Goal: Information Seeking & Learning: Learn about a topic

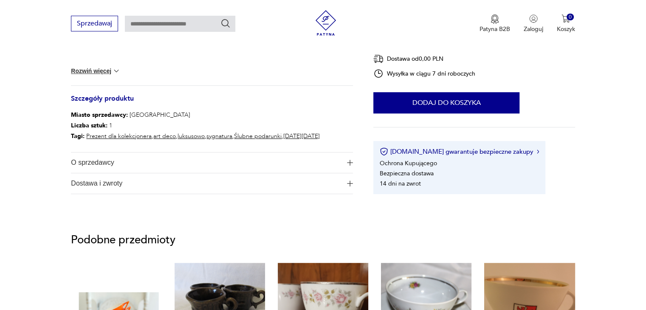
scroll to position [423, 0]
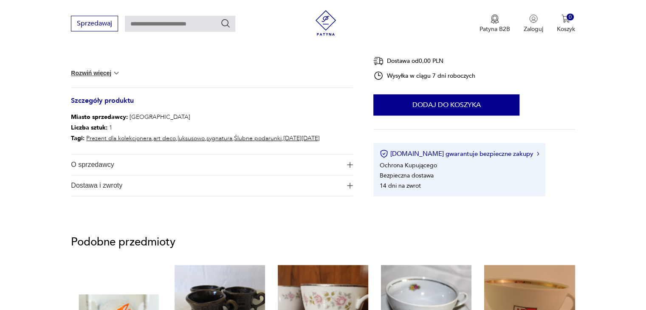
click at [348, 164] on img "button" at bounding box center [350, 165] width 6 height 6
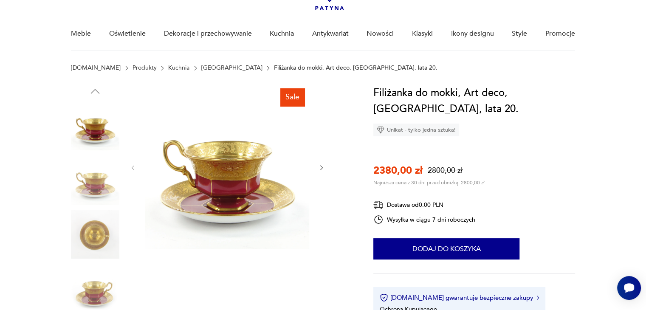
scroll to position [62, 0]
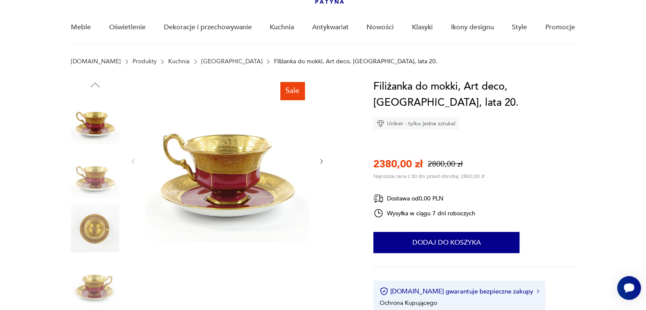
click at [321, 159] on icon "button" at bounding box center [321, 161] width 7 height 7
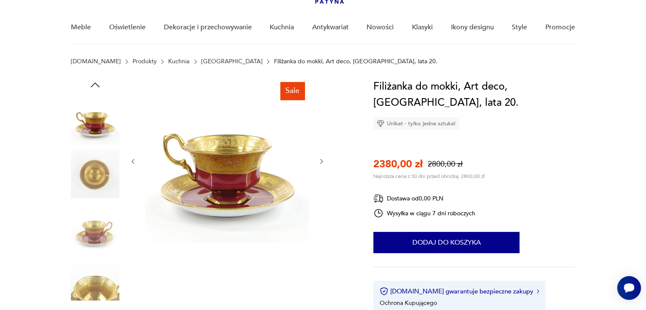
click at [321, 159] on icon "button" at bounding box center [321, 161] width 7 height 7
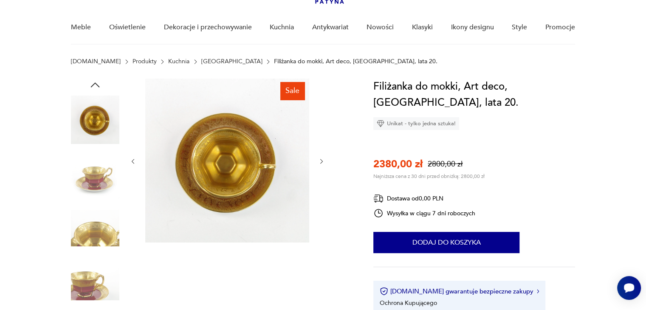
click at [321, 159] on icon "button" at bounding box center [321, 161] width 7 height 7
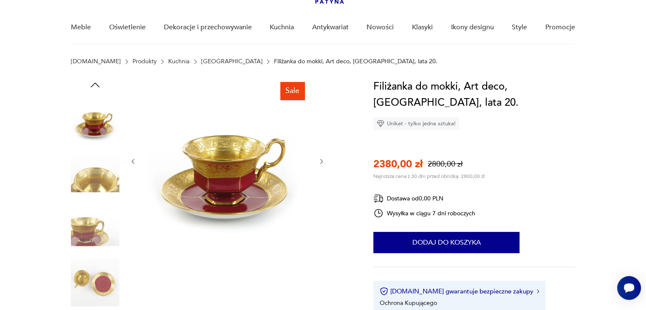
click at [219, 167] on img at bounding box center [227, 161] width 164 height 164
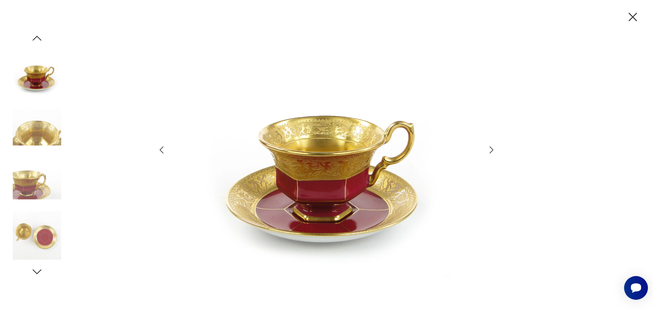
click at [340, 168] on img at bounding box center [326, 154] width 303 height 248
click at [493, 150] on icon "button" at bounding box center [491, 150] width 10 height 10
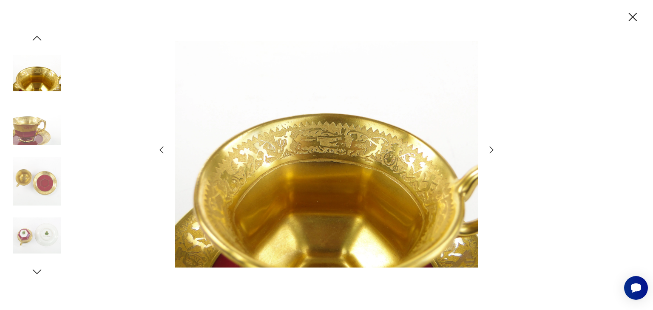
click at [490, 150] on icon "button" at bounding box center [491, 150] width 10 height 10
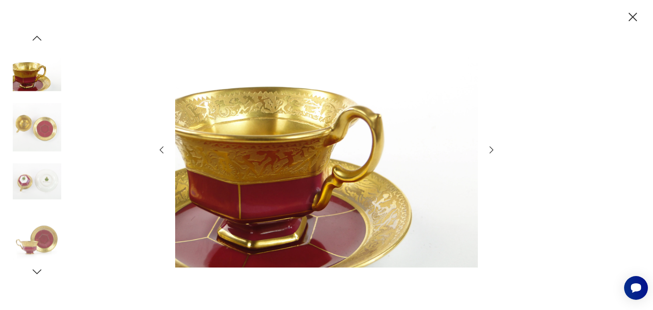
click at [629, 16] on icon "button" at bounding box center [632, 17] width 15 height 15
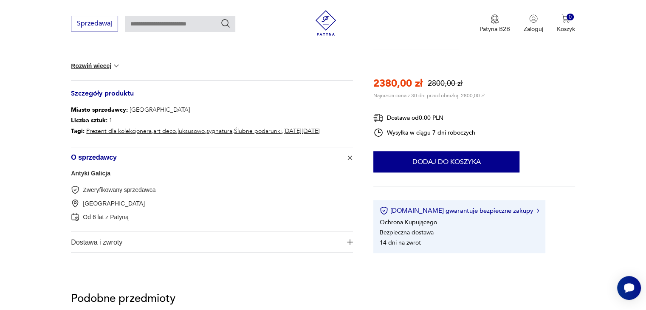
scroll to position [441, 0]
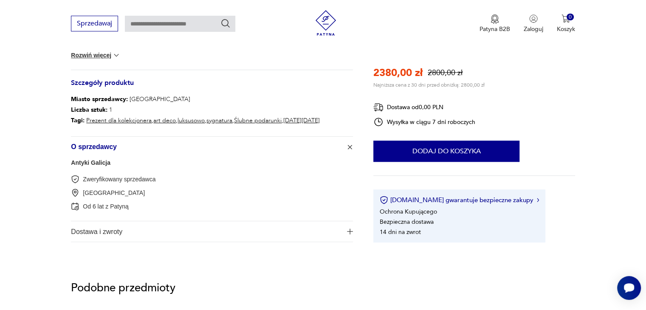
click at [348, 235] on button "Dostawa i zwroty" at bounding box center [212, 231] width 282 height 20
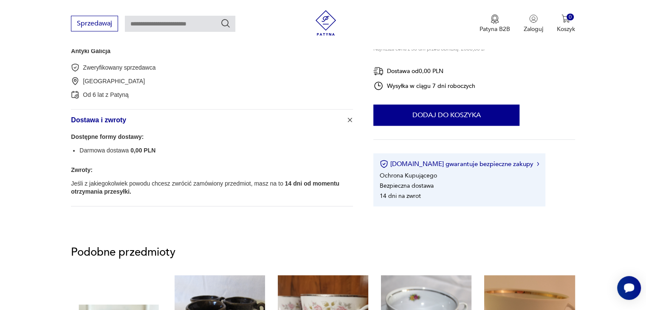
scroll to position [559, 0]
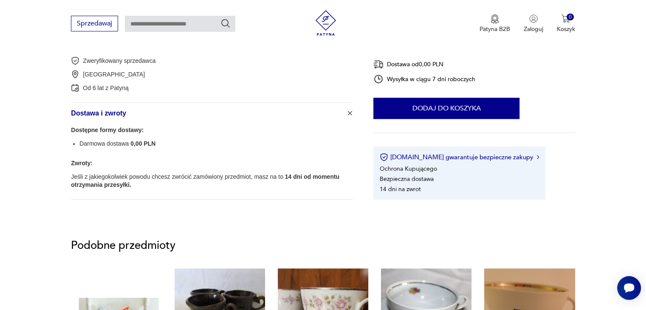
click at [379, 76] on icon at bounding box center [379, 79] width 10 height 10
click at [394, 76] on div "Wysyłka w ciągu 7 dni roboczych" at bounding box center [425, 79] width 102 height 10
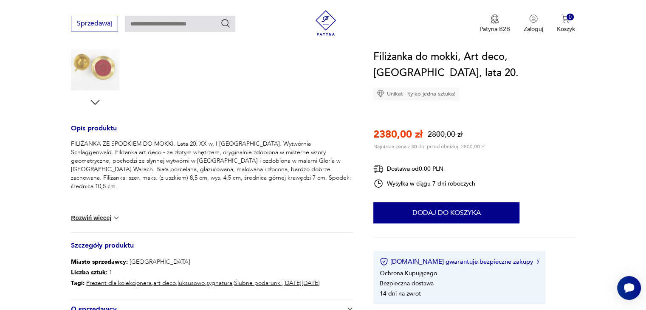
scroll to position [284, 0]
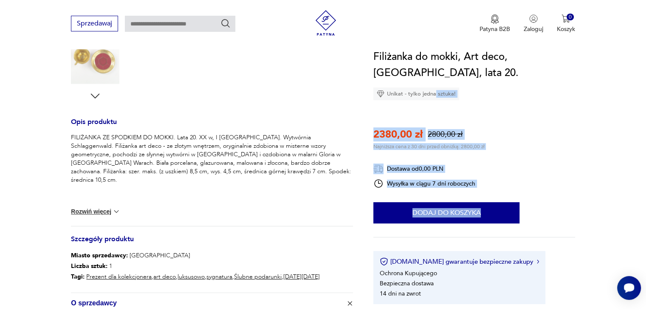
drag, startPoint x: 434, startPoint y: 92, endPoint x: 652, endPoint y: 90, distance: 218.4
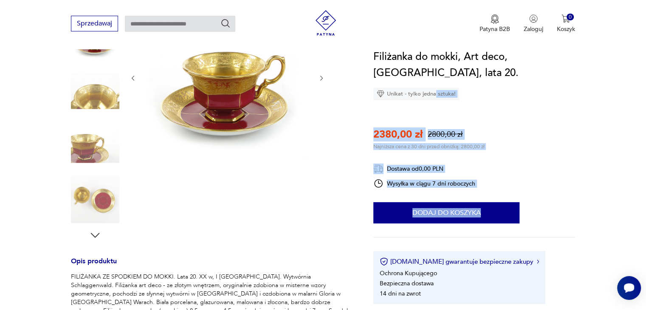
scroll to position [132, 0]
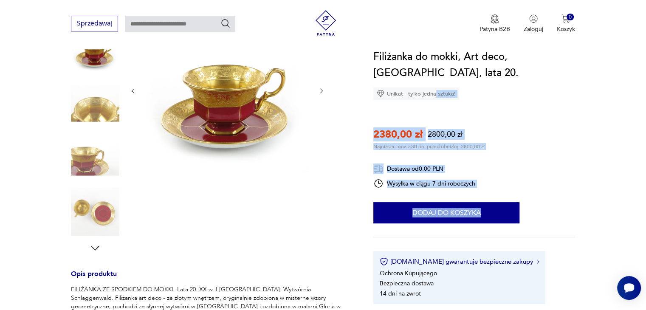
click at [96, 246] on icon "button" at bounding box center [95, 248] width 13 height 13
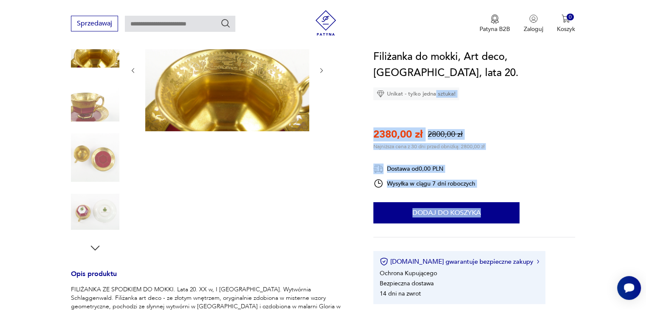
click at [96, 246] on icon "button" at bounding box center [95, 248] width 13 height 13
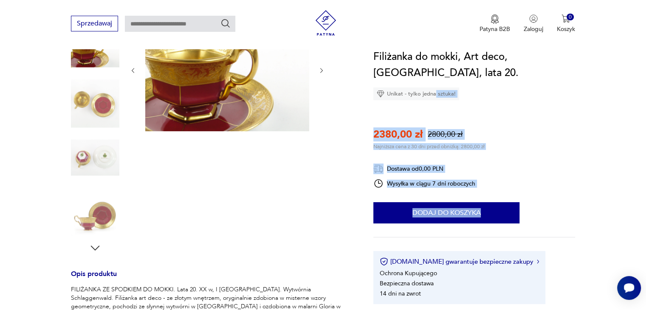
click at [97, 172] on img at bounding box center [95, 157] width 48 height 48
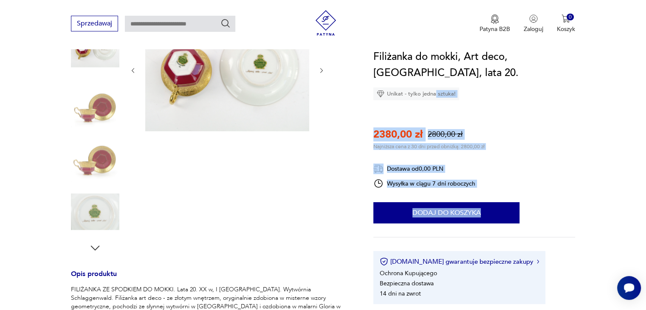
click at [230, 74] on img at bounding box center [227, 69] width 164 height 123
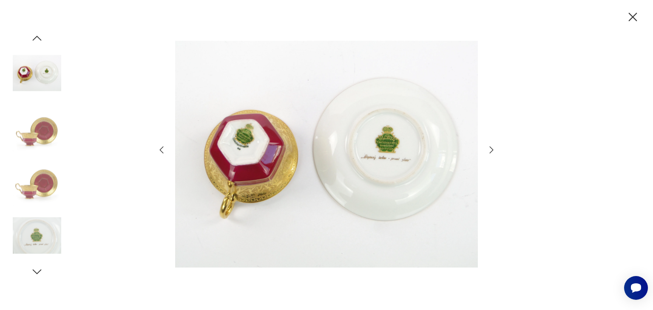
click at [349, 169] on img at bounding box center [326, 154] width 303 height 248
click at [37, 194] on img at bounding box center [37, 181] width 48 height 48
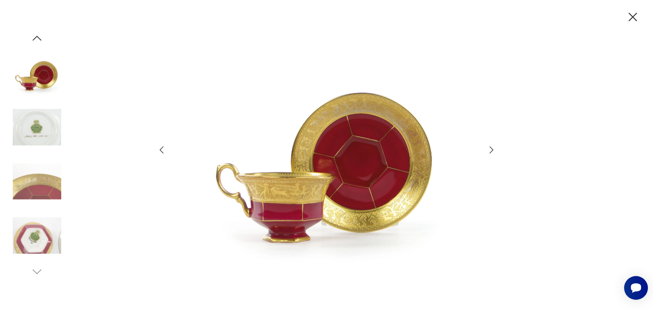
click at [326, 184] on img at bounding box center [326, 154] width 303 height 248
click at [491, 148] on icon "button" at bounding box center [491, 150] width 10 height 10
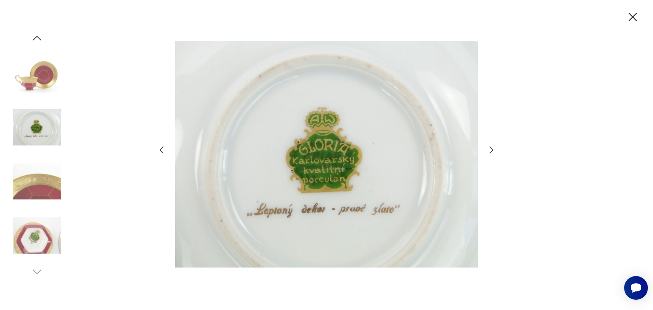
click at [490, 151] on icon "button" at bounding box center [491, 150] width 10 height 10
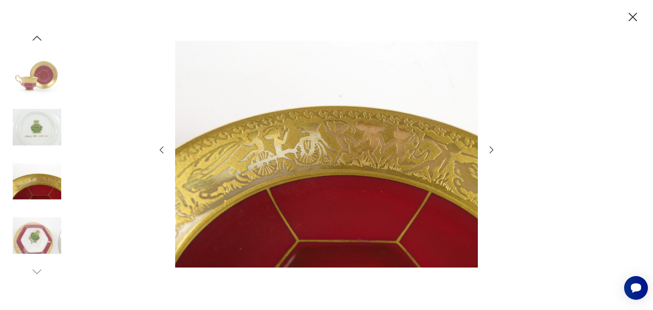
click at [490, 151] on icon "button" at bounding box center [491, 150] width 10 height 10
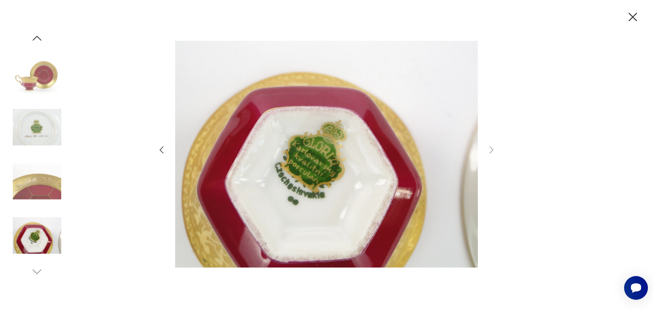
click at [631, 16] on icon "button" at bounding box center [632, 17] width 8 height 8
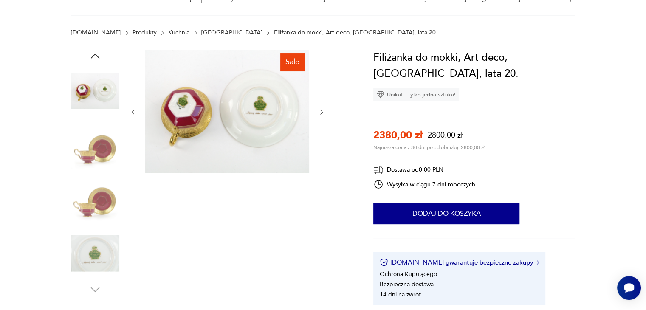
scroll to position [0, 0]
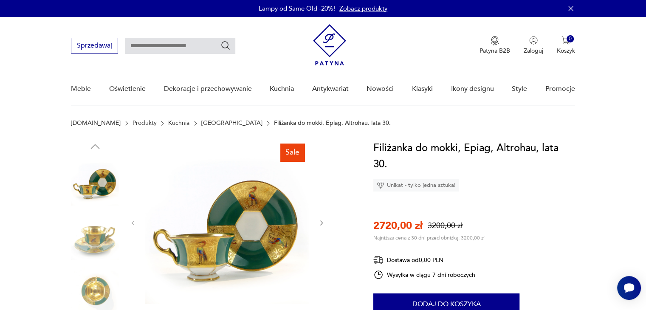
click at [109, 228] on img at bounding box center [95, 236] width 48 height 48
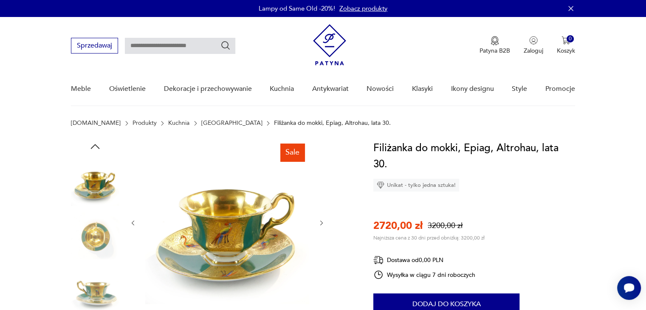
click at [323, 224] on icon "button" at bounding box center [321, 223] width 7 height 7
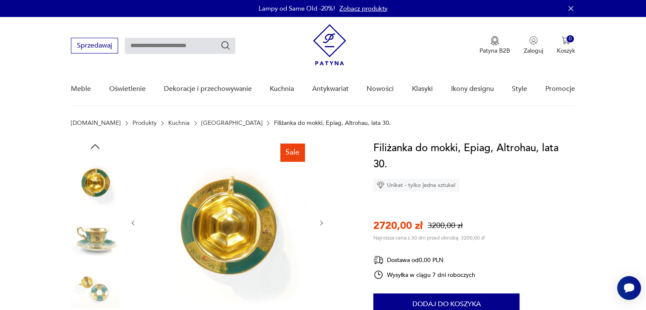
click at [319, 224] on icon "button" at bounding box center [321, 223] width 7 height 7
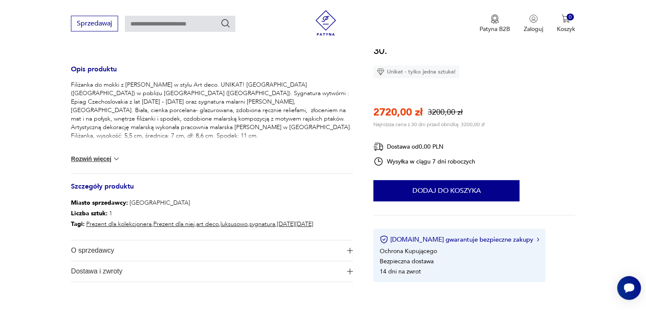
scroll to position [339, 0]
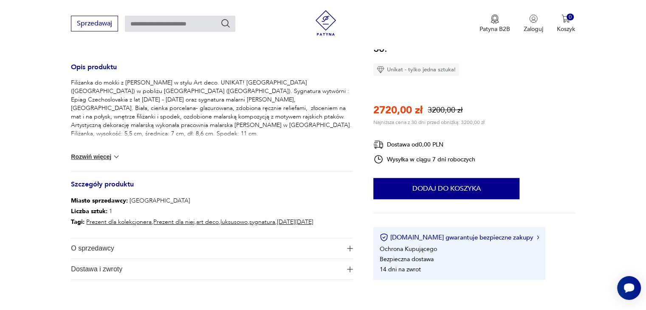
click at [94, 157] on button "Rozwiń więcej" at bounding box center [95, 157] width 49 height 8
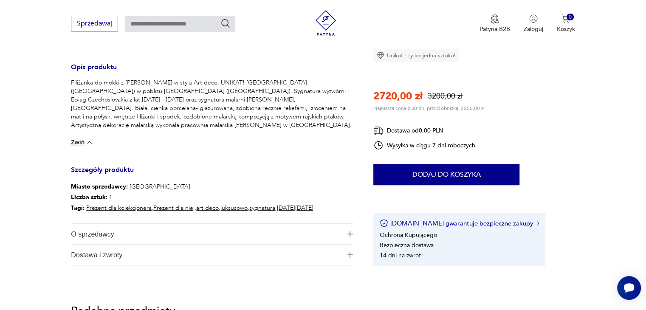
click at [74, 139] on button "Zwiń" at bounding box center [82, 142] width 23 height 8
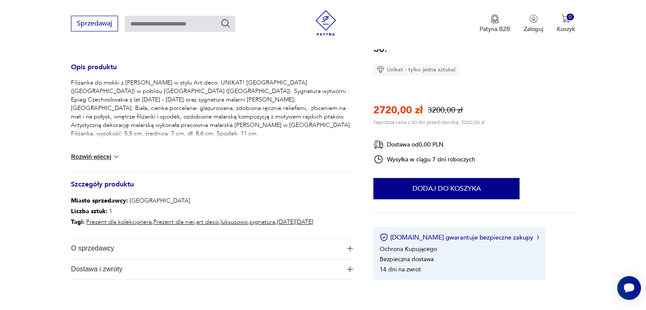
click at [351, 246] on img "button" at bounding box center [350, 249] width 6 height 6
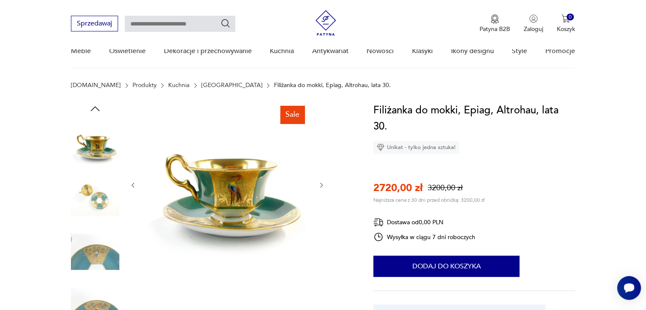
scroll to position [83, 0]
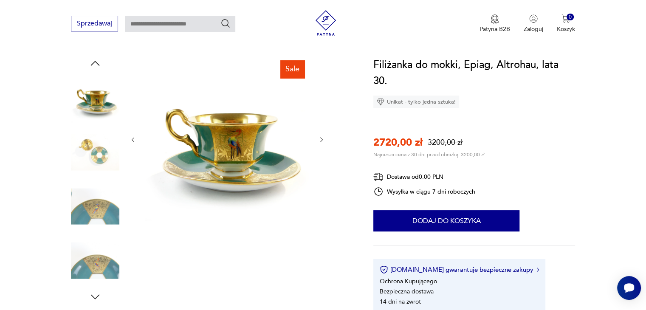
click at [252, 155] on img at bounding box center [227, 139] width 164 height 164
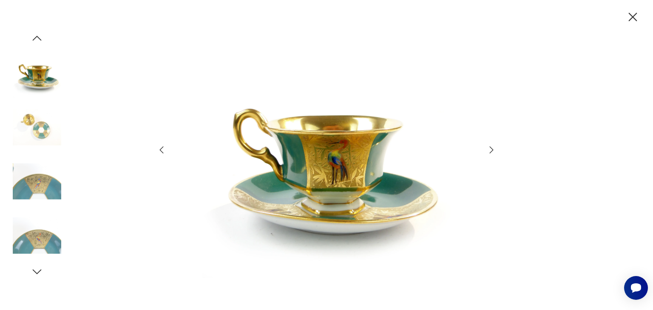
click at [359, 160] on img at bounding box center [326, 154] width 303 height 248
click at [488, 150] on icon "button" at bounding box center [491, 150] width 10 height 10
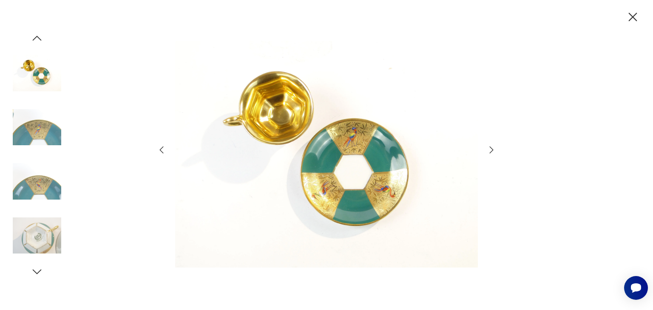
click at [488, 150] on icon "button" at bounding box center [491, 150] width 10 height 10
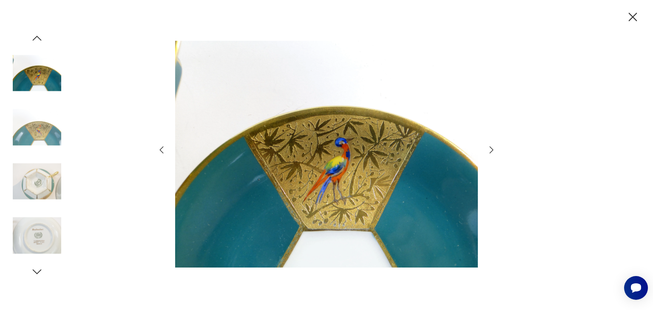
click at [631, 13] on icon "button" at bounding box center [632, 17] width 15 height 15
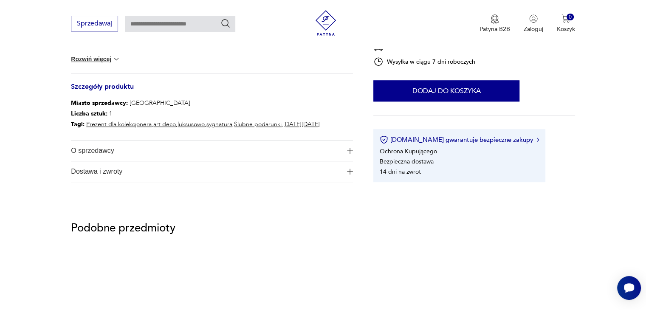
scroll to position [439, 0]
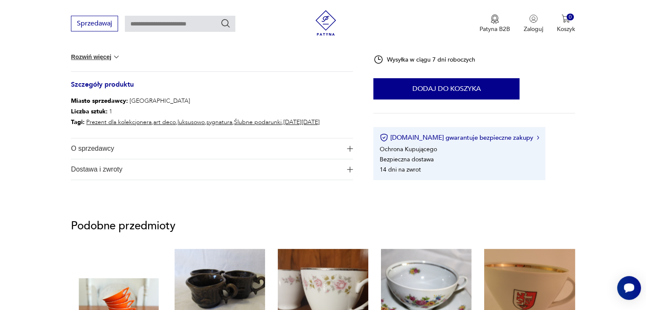
click at [345, 145] on button "O sprzedawcy" at bounding box center [212, 149] width 282 height 20
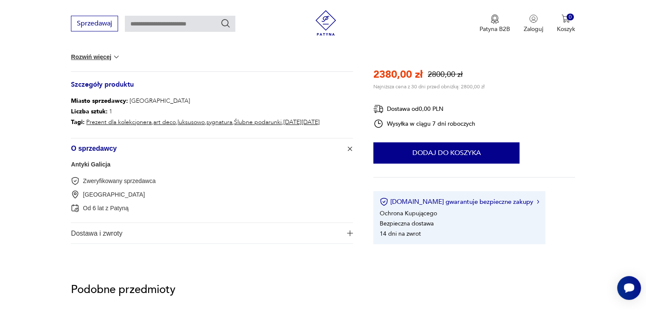
click at [267, 228] on span "Dostawa i zwroty" at bounding box center [206, 233] width 270 height 20
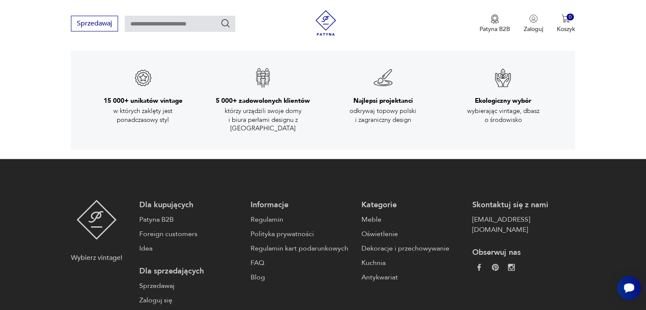
scroll to position [1518, 0]
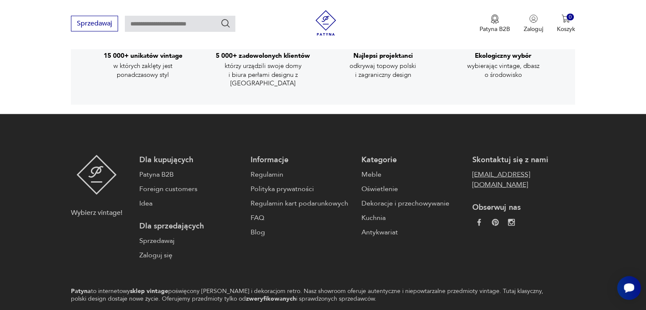
click at [501, 169] on link "[EMAIL_ADDRESS][DOMAIN_NAME]" at bounding box center [524, 179] width 102 height 20
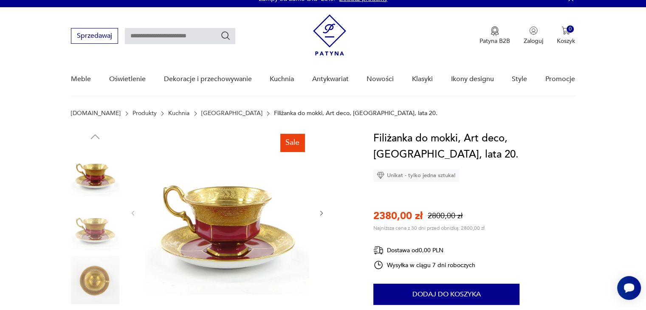
scroll to position [0, 0]
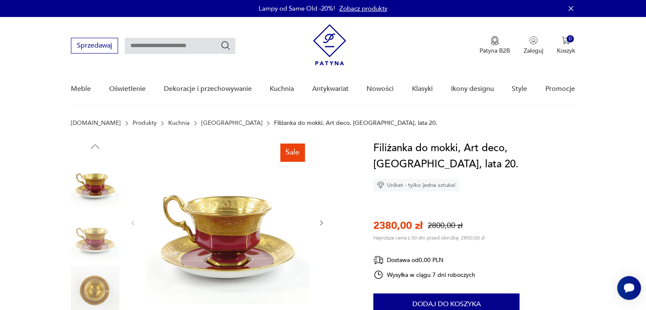
click at [317, 262] on div at bounding box center [227, 223] width 195 height 166
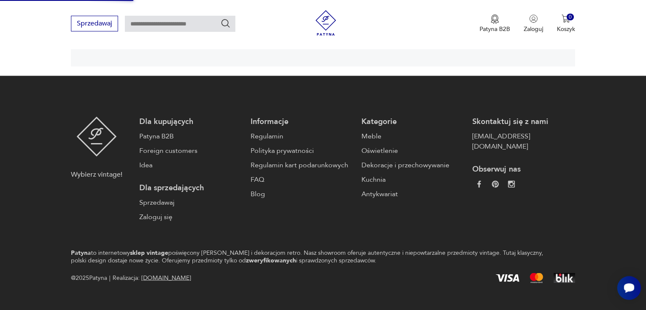
scroll to position [1561, 0]
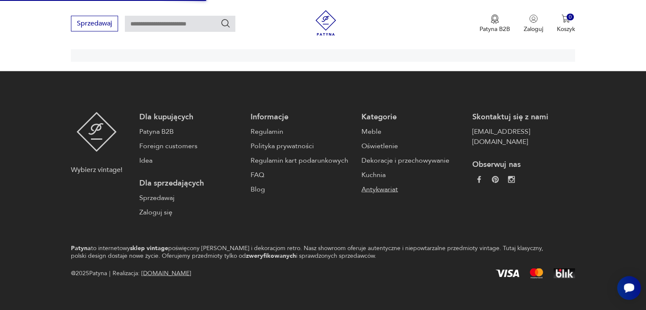
click at [374, 184] on link "Antykwariat" at bounding box center [413, 189] width 102 height 10
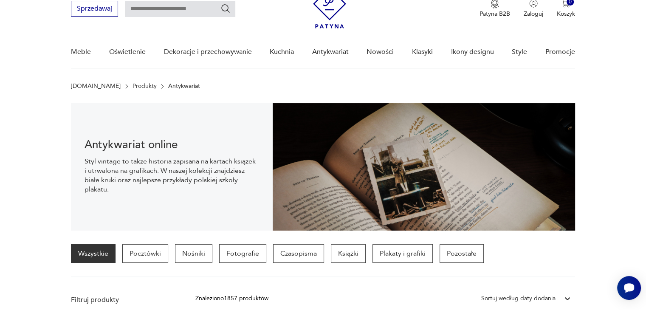
scroll to position [34, 0]
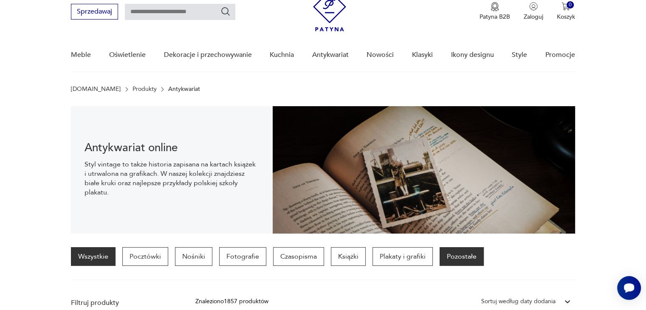
click at [465, 258] on p "Pozostałe" at bounding box center [462, 256] width 44 height 19
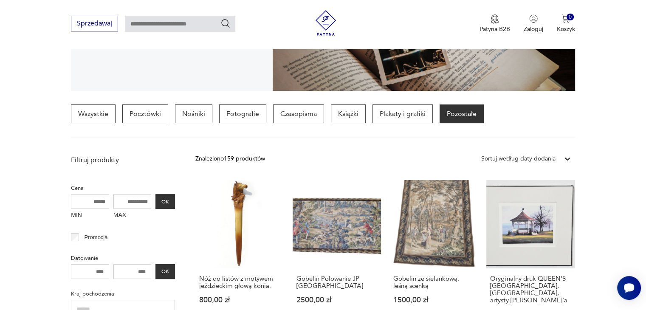
scroll to position [163, 0]
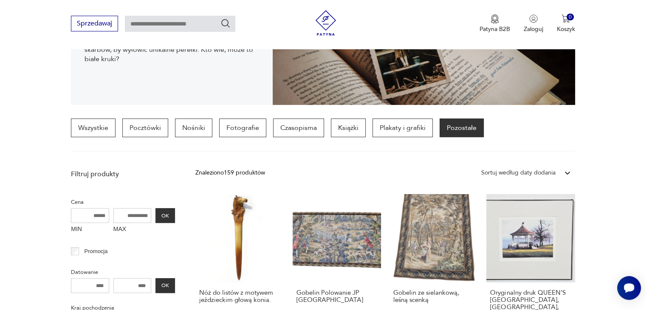
click at [532, 169] on div "Sortuj według daty dodania" at bounding box center [518, 172] width 74 height 9
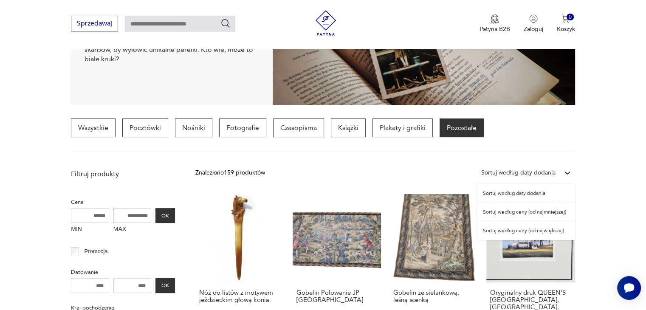
click at [530, 232] on div "Sortuj według ceny (od największej)" at bounding box center [526, 230] width 98 height 19
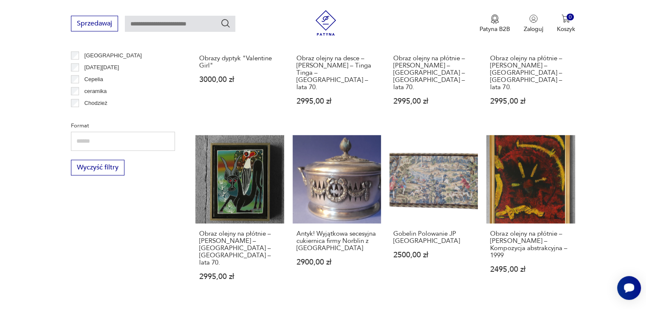
scroll to position [744, 0]
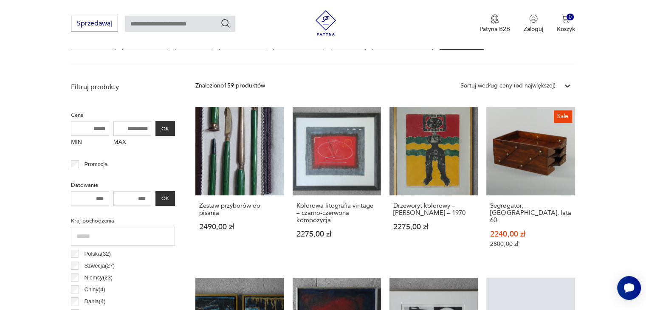
scroll to position [229, 0]
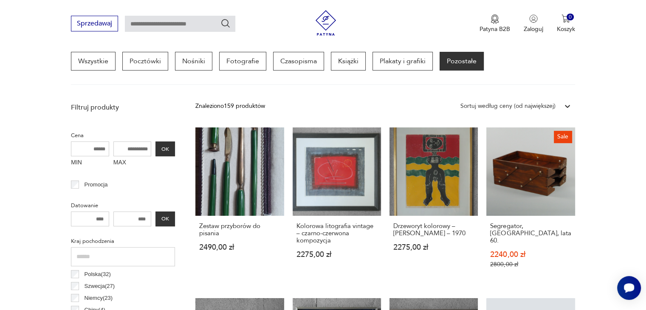
click at [194, 24] on input "text" at bounding box center [180, 24] width 110 height 16
type input "*********"
click at [230, 25] on icon "Szukaj" at bounding box center [226, 23] width 10 height 10
type input "*********"
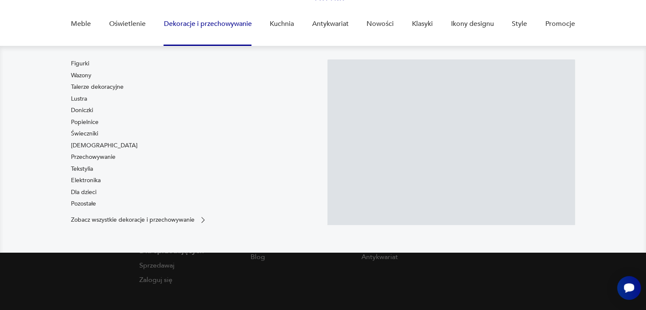
type input "*********"
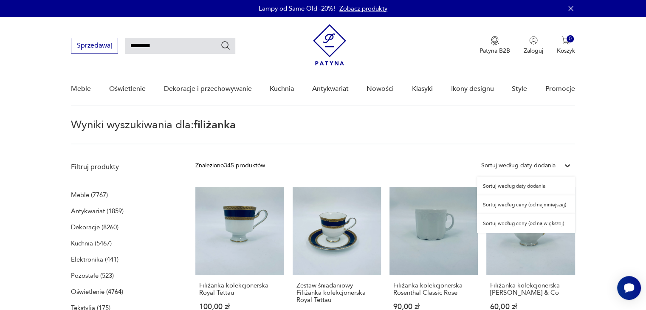
click at [534, 165] on div "Sortuj według daty dodania" at bounding box center [518, 165] width 74 height 9
click at [550, 222] on div "Sortuj według ceny (od największej)" at bounding box center [526, 223] width 98 height 19
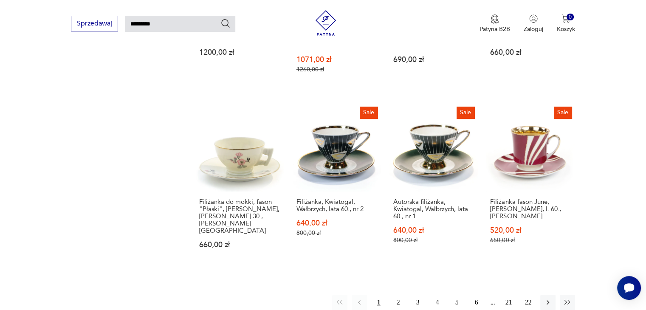
scroll to position [667, 0]
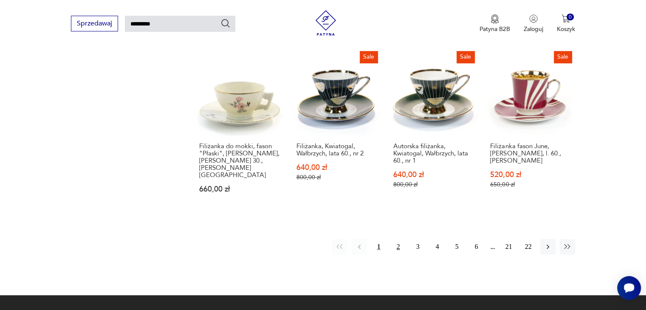
click at [399, 239] on button "2" at bounding box center [398, 246] width 15 height 15
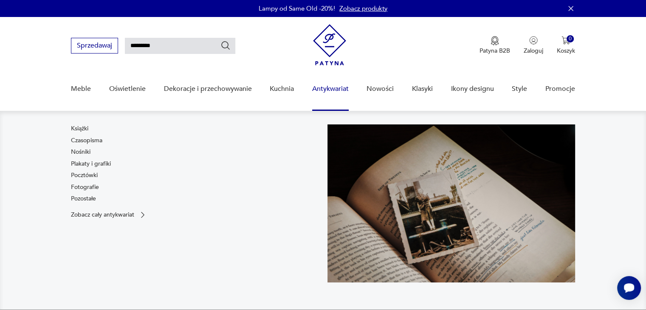
click at [354, 128] on img at bounding box center [452, 204] width 248 height 158
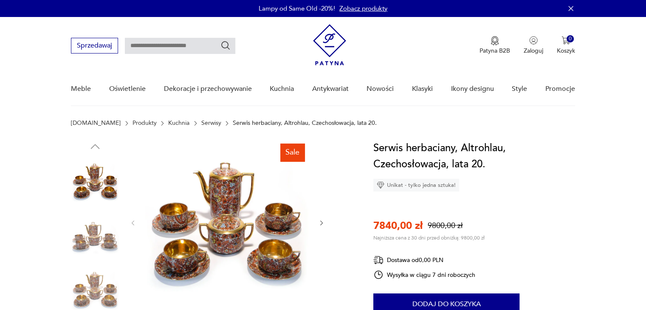
click at [195, 48] on input "text" at bounding box center [180, 46] width 110 height 16
type input "**********"
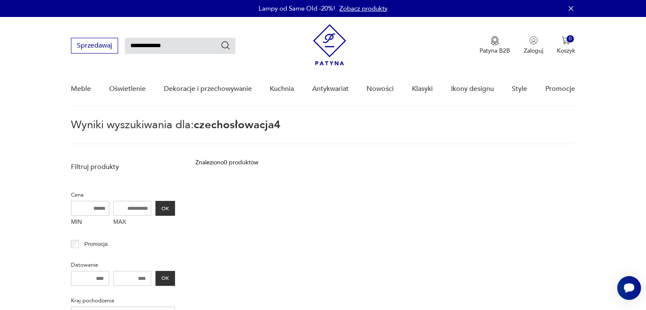
type input "**********"
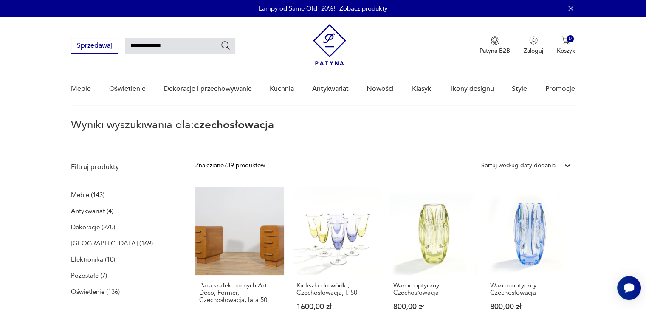
click at [181, 44] on input "**********" at bounding box center [180, 46] width 110 height 16
type input "**********"
